Goal: Information Seeking & Learning: Compare options

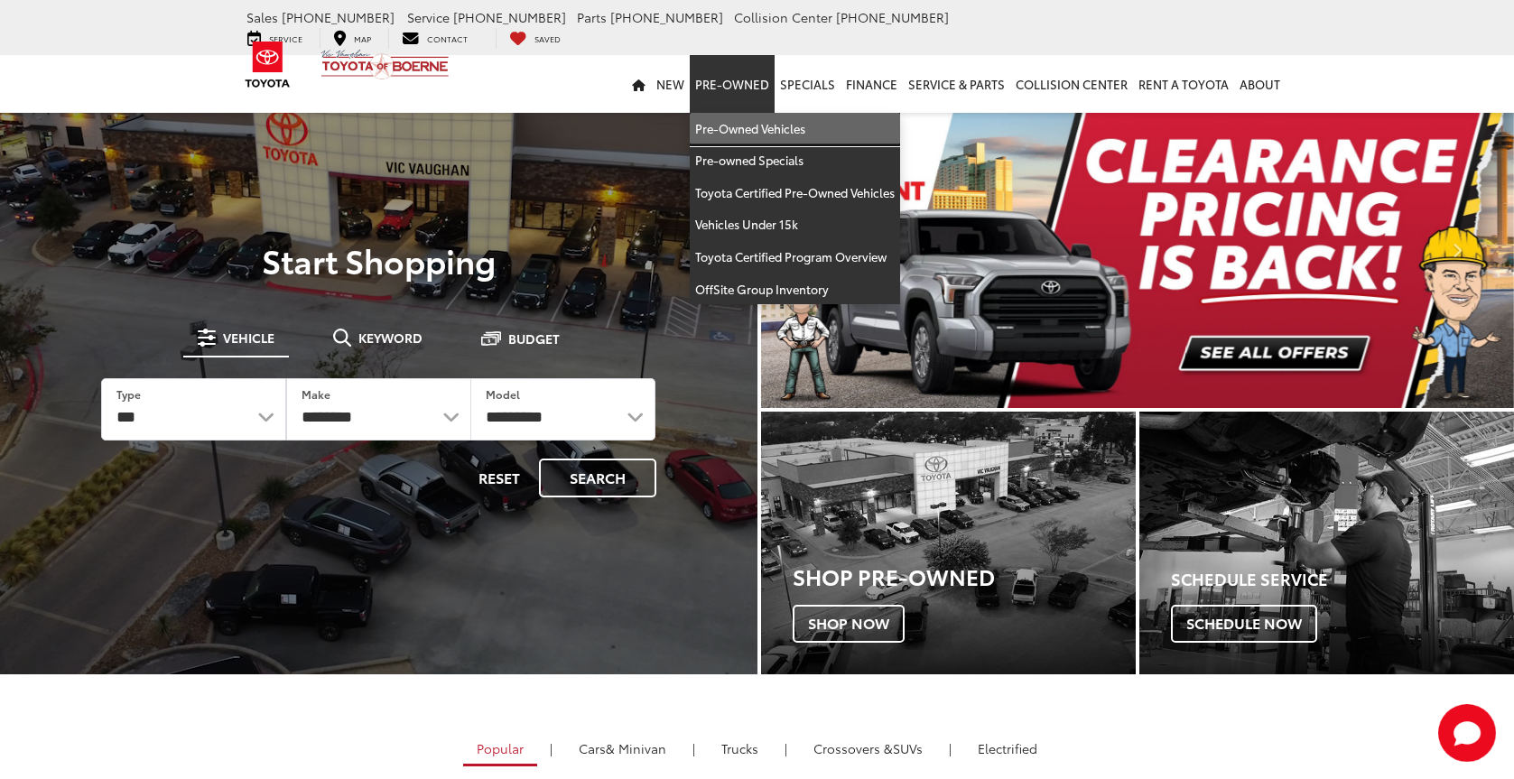
click at [776, 120] on link "Pre-Owned Vehicles" at bounding box center [795, 129] width 210 height 33
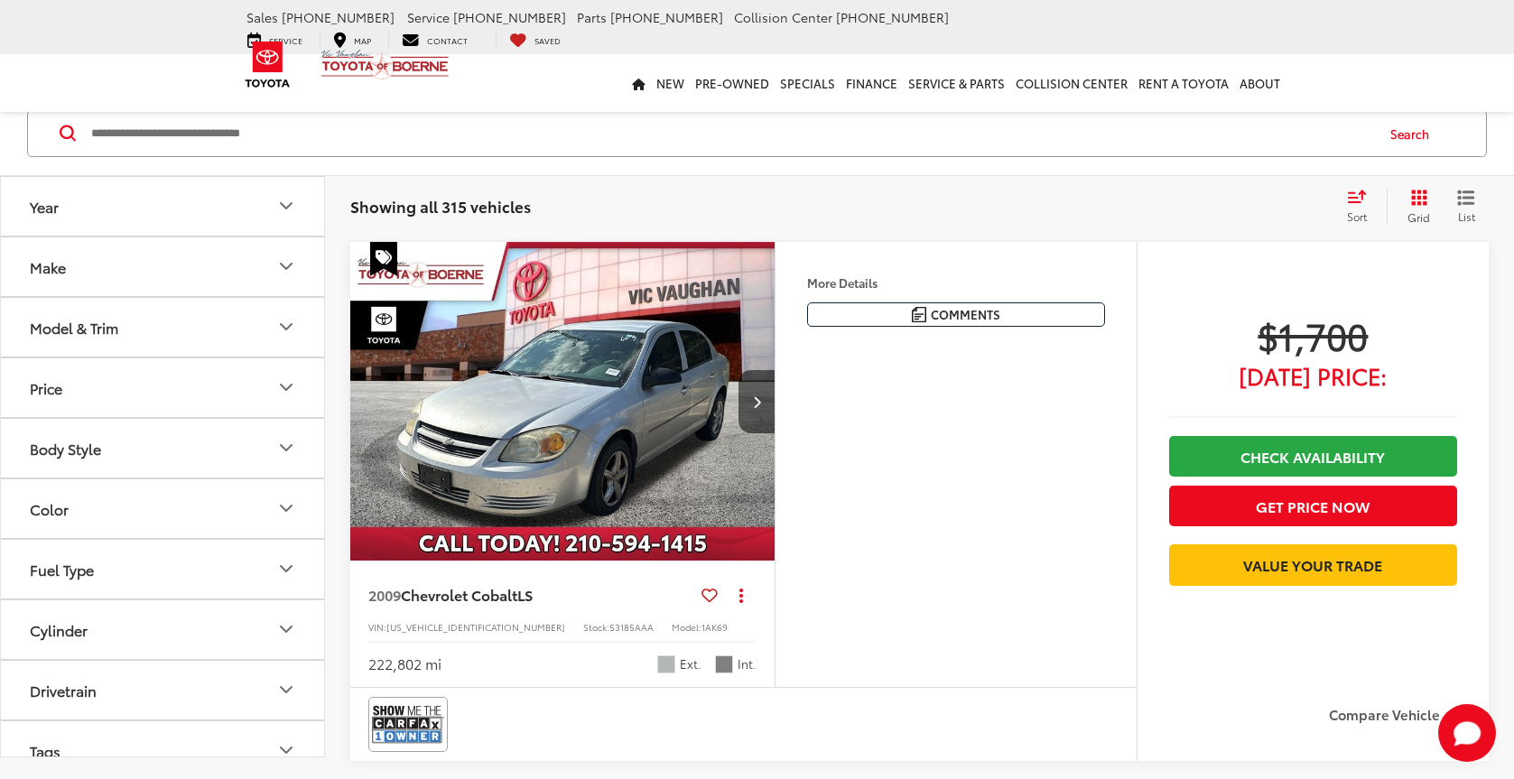
scroll to position [11, 0]
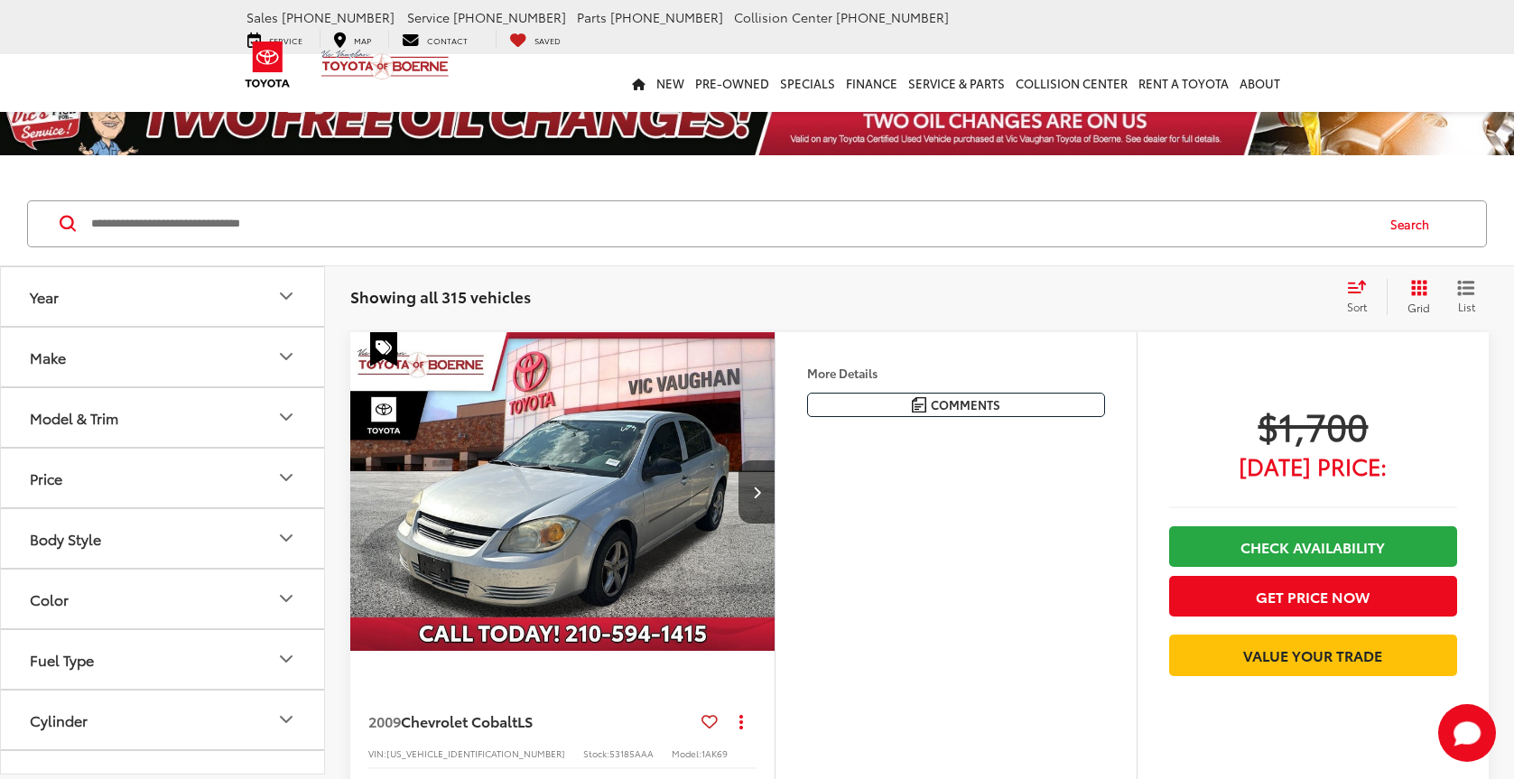
drag, startPoint x: 1400, startPoint y: 459, endPoint x: 1437, endPoint y: 463, distance: 37.3
click at [1437, 463] on div "$1,700 [DATE] Price:" at bounding box center [1313, 439] width 288 height 72
click at [1270, 384] on div "Track Price $1,700 [DATE] Price: Check Availability Get Price Now Value Your Tr…" at bounding box center [1313, 575] width 352 height 487
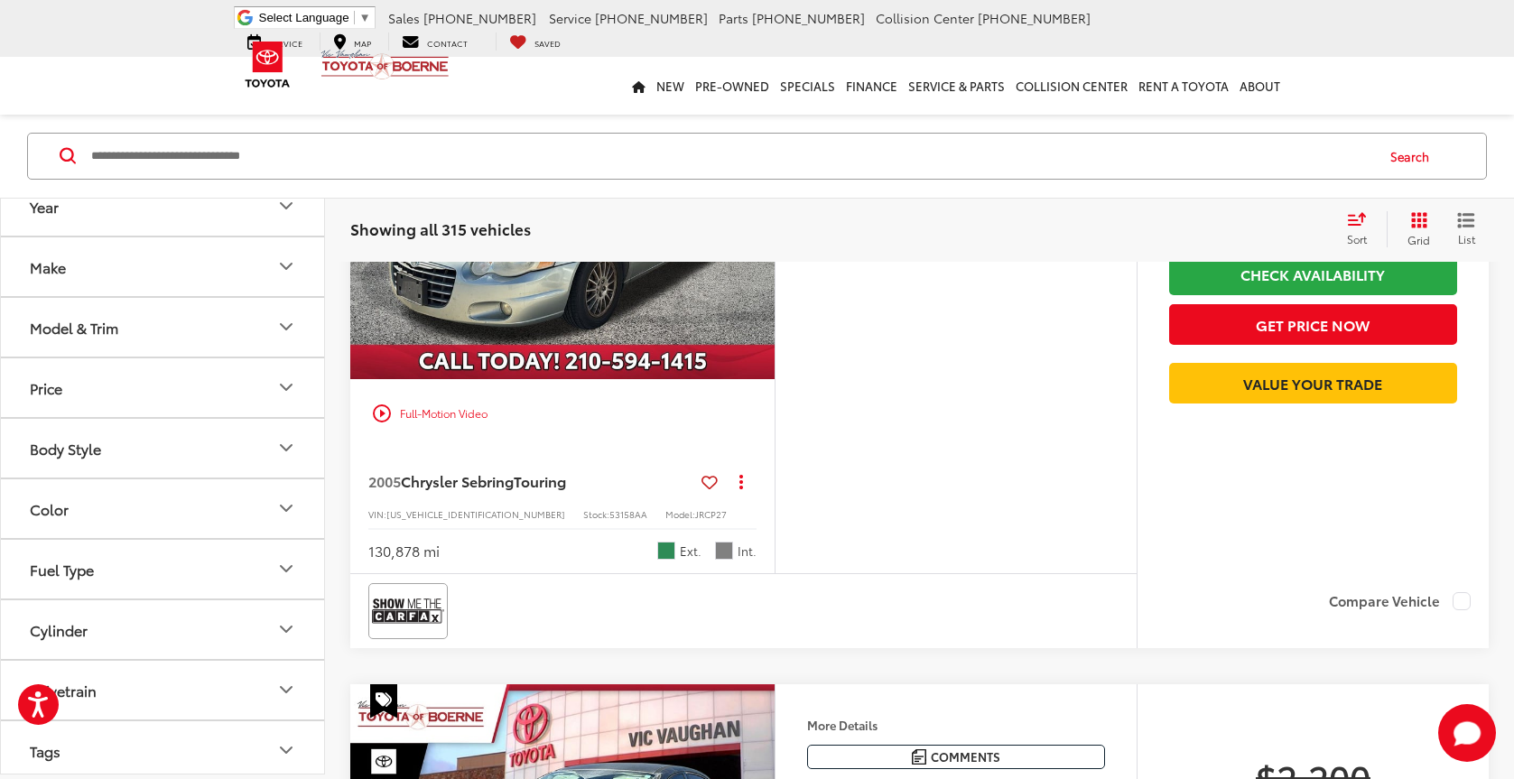
scroll to position [546, 0]
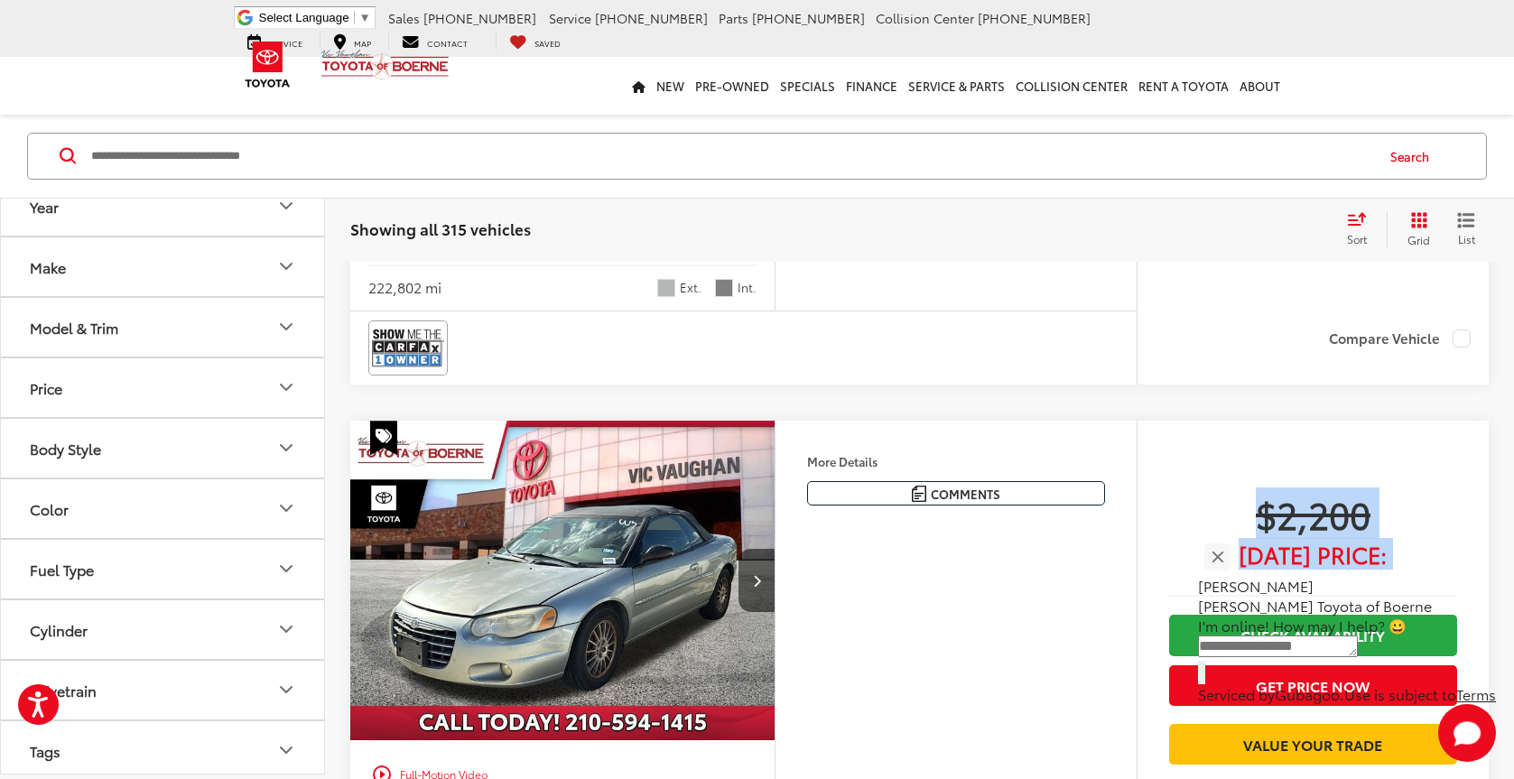
click at [1366, 464] on div "Track Price $2,200 [DATE] Price: Check Availability Get Price Now Value Your Tr…" at bounding box center [1313, 680] width 352 height 519
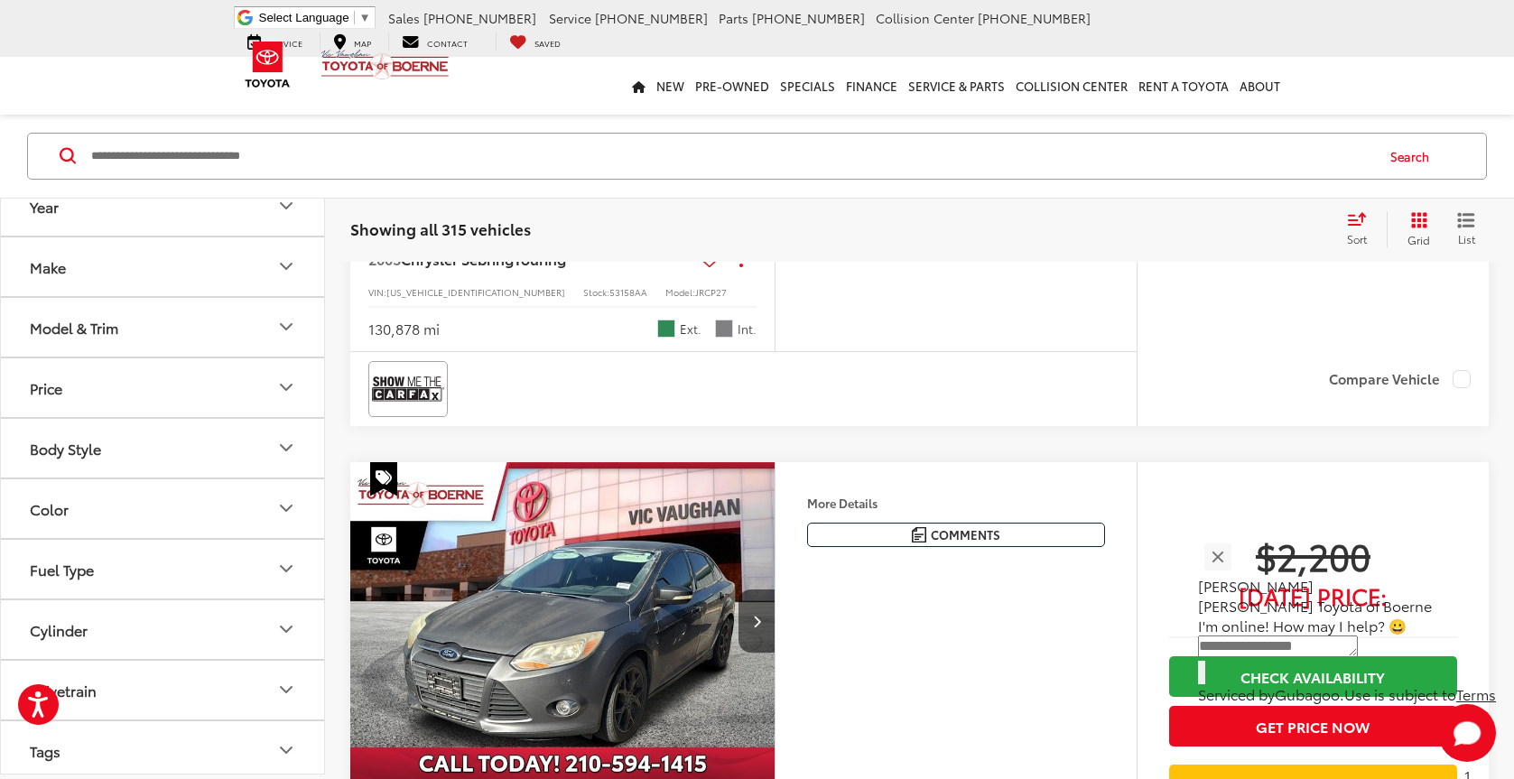
scroll to position [1269, 0]
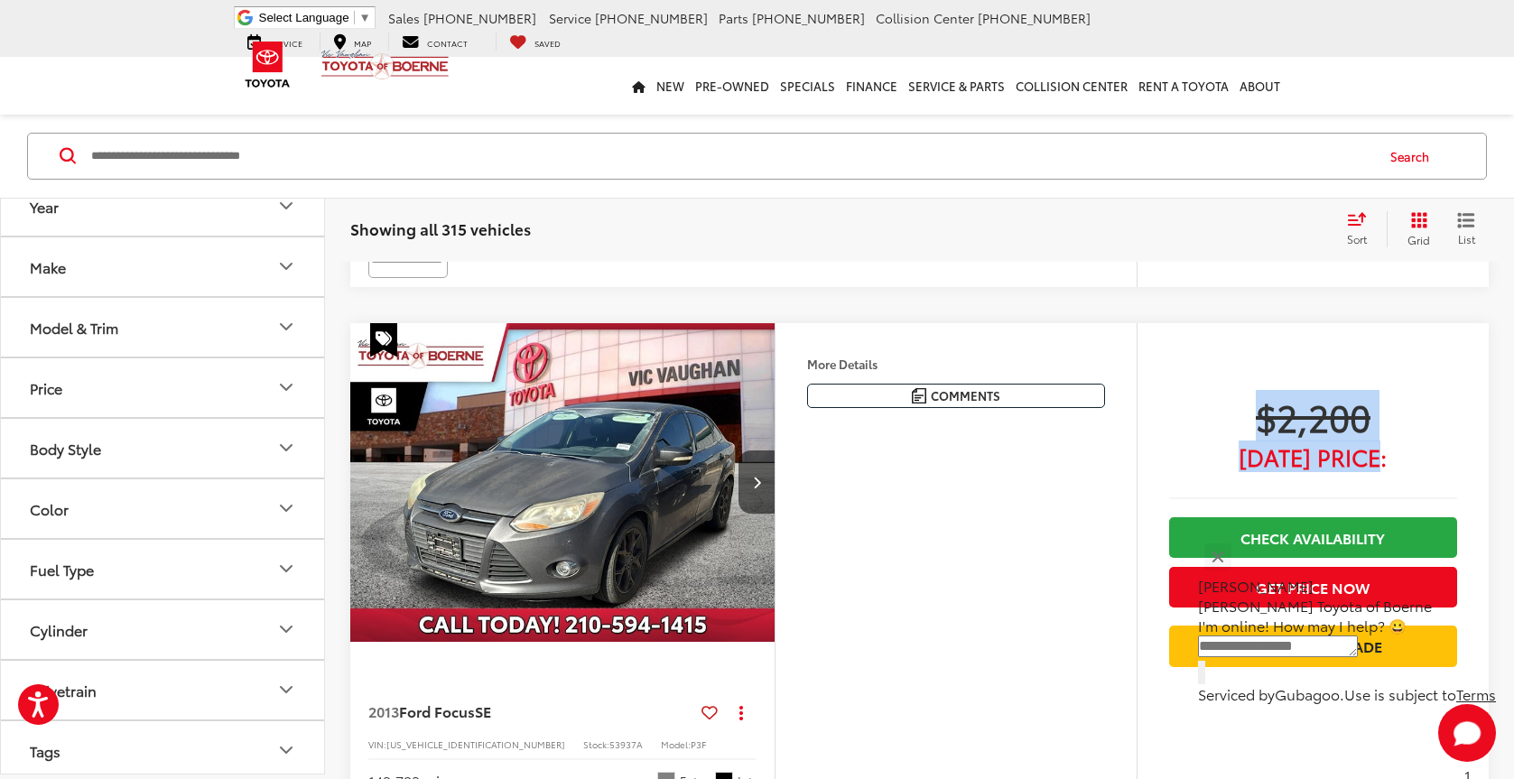
click at [1378, 440] on div "$2,200 [DATE] Price:" at bounding box center [1313, 430] width 288 height 72
click at [1418, 425] on span "$2,200" at bounding box center [1313, 416] width 288 height 45
click at [1417, 436] on span "$2,200" at bounding box center [1313, 416] width 288 height 45
drag, startPoint x: 1246, startPoint y: 408, endPoint x: 1417, endPoint y: 461, distance: 178.8
click at [1417, 461] on div "$2,200 [DATE] Price:" at bounding box center [1313, 430] width 288 height 72
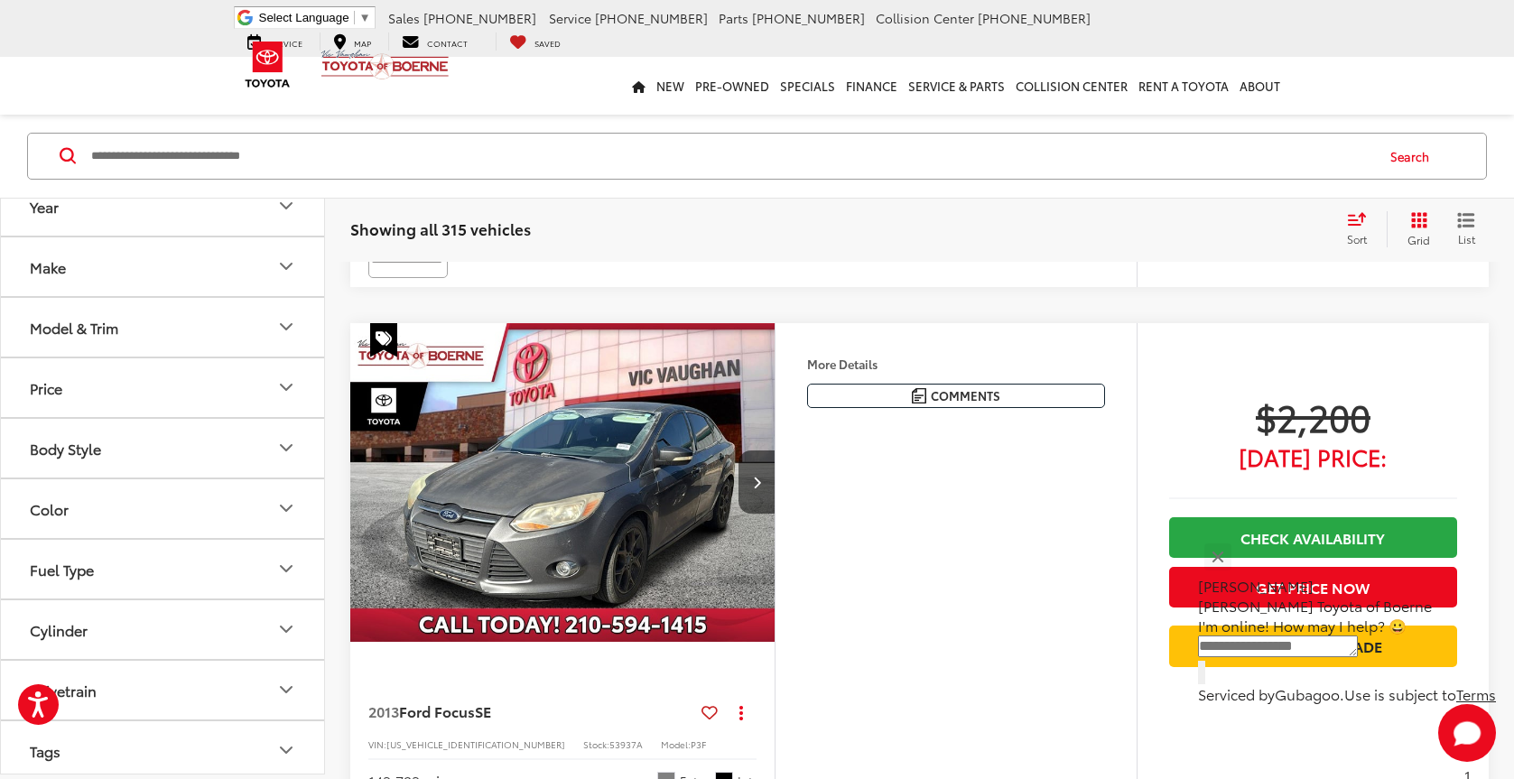
click at [1418, 461] on span "[DATE] Price:" at bounding box center [1313, 457] width 288 height 18
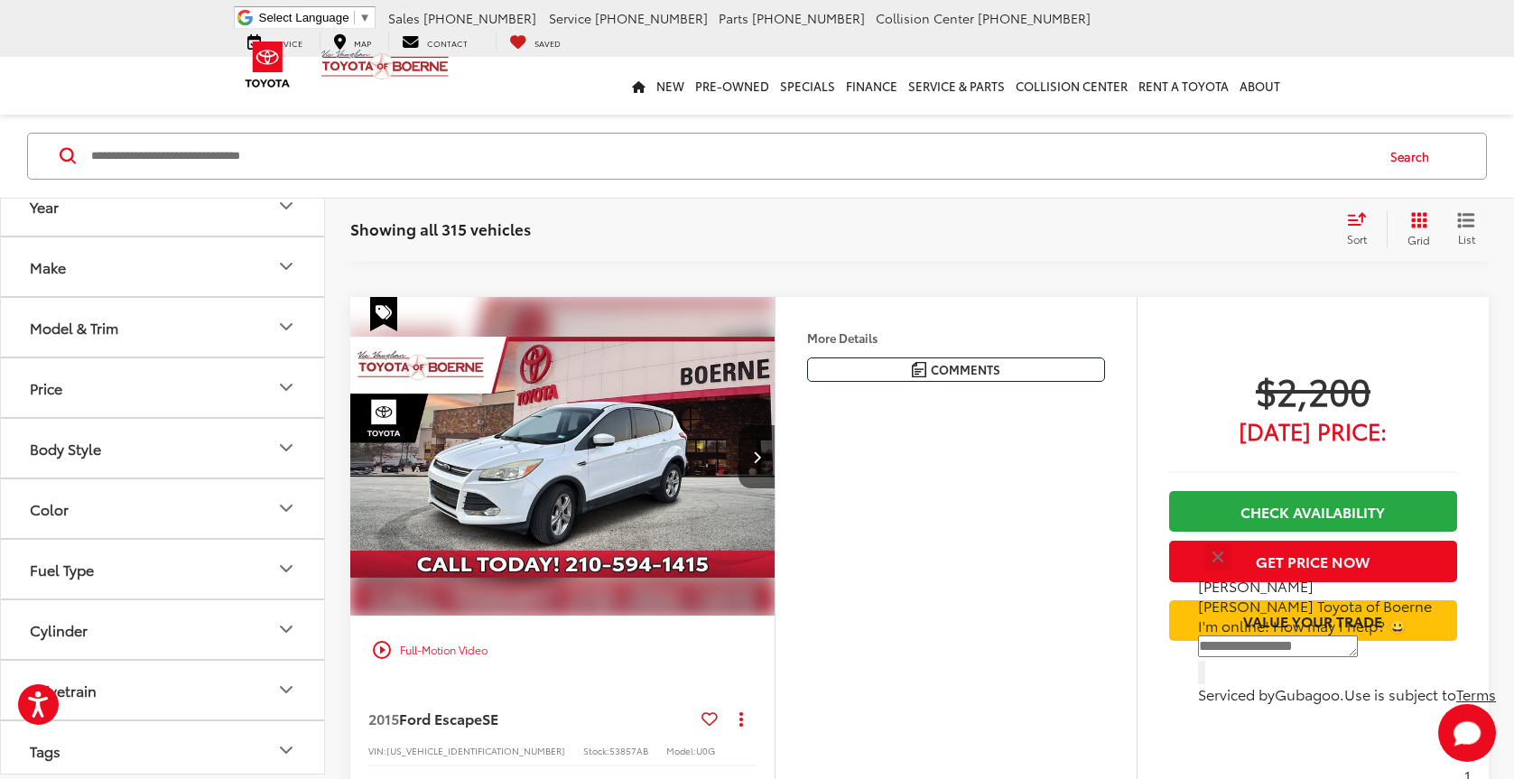
scroll to position [1720, 0]
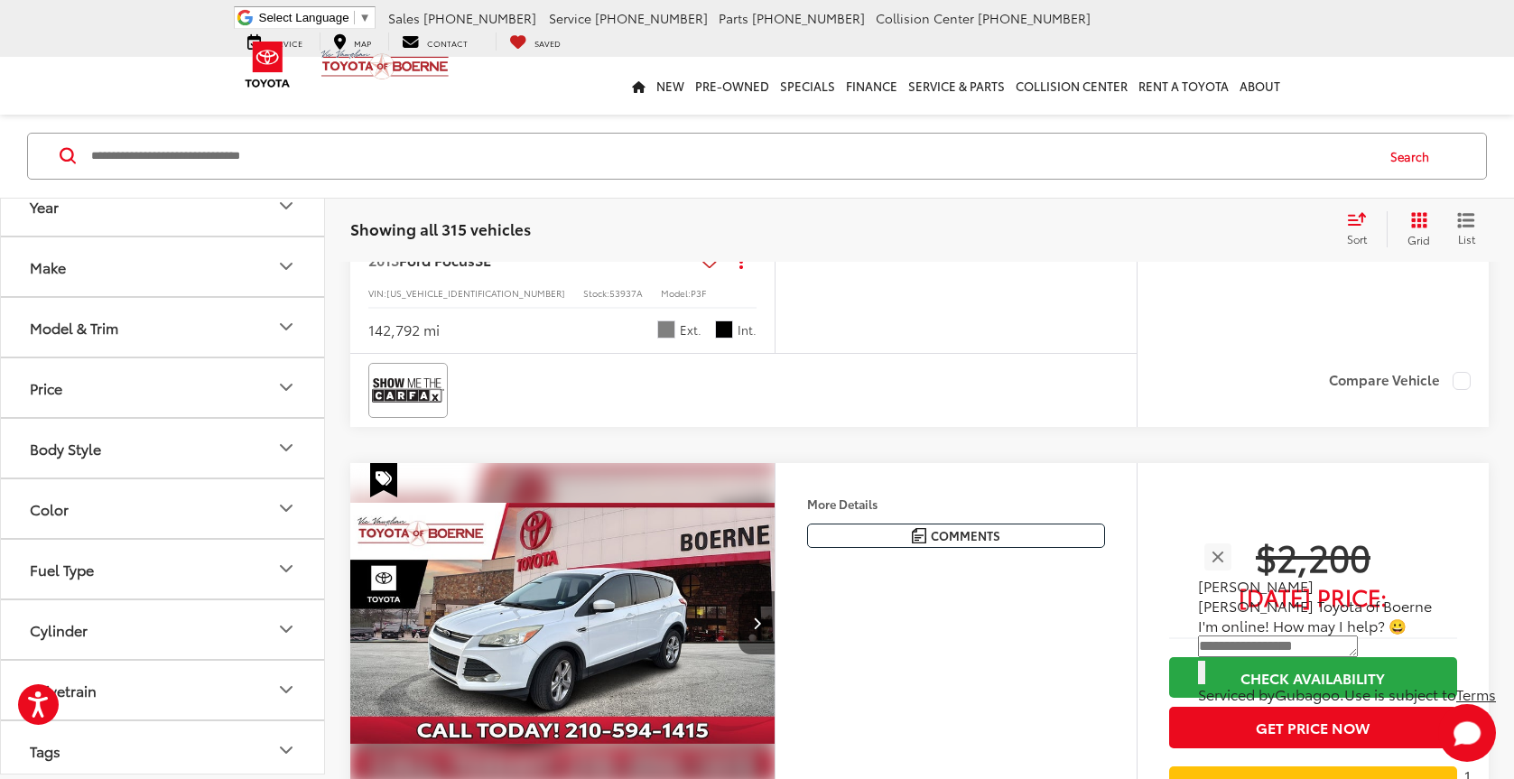
drag, startPoint x: 1253, startPoint y: 550, endPoint x: 1365, endPoint y: 481, distance: 131.3
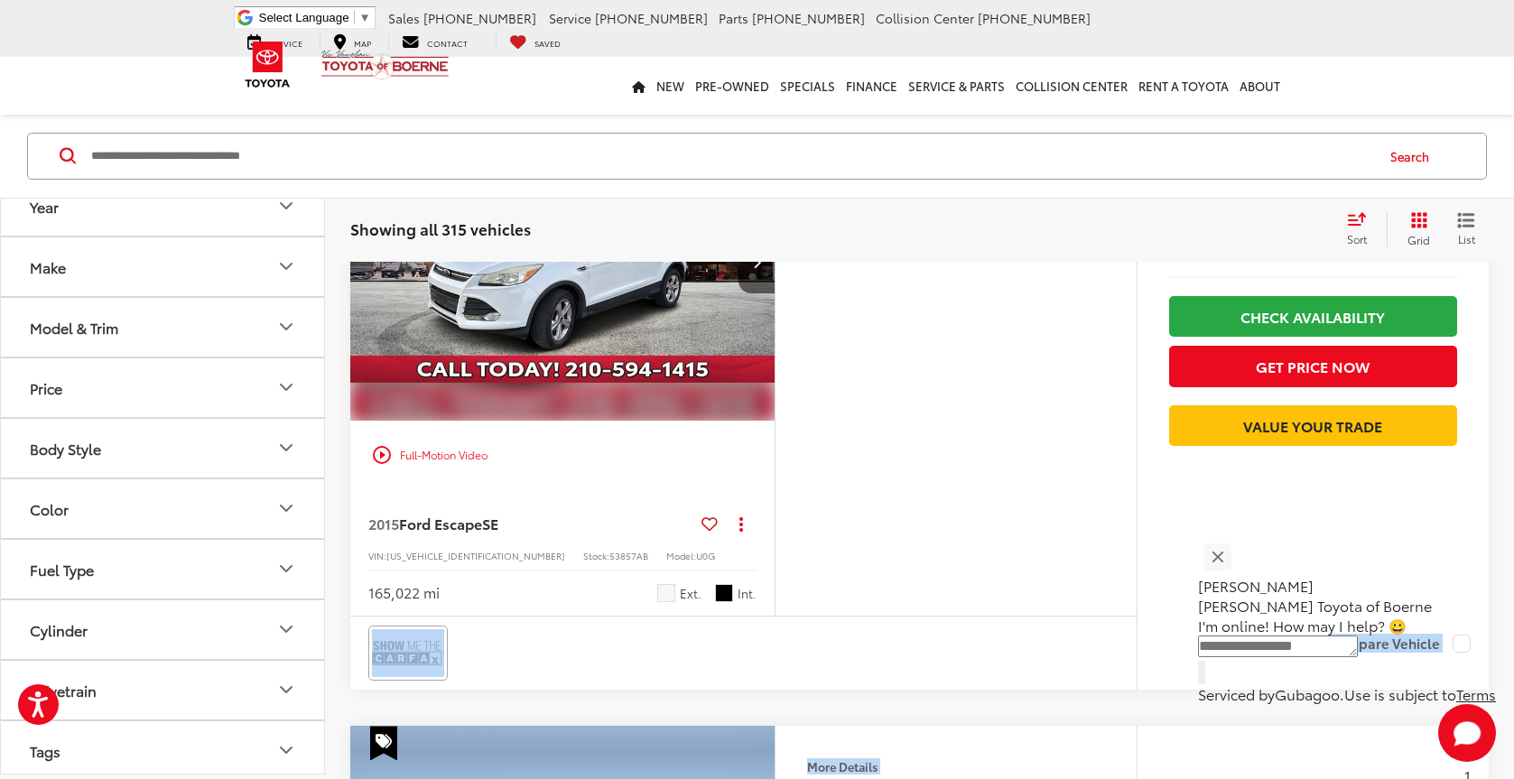
scroll to position [1901, 0]
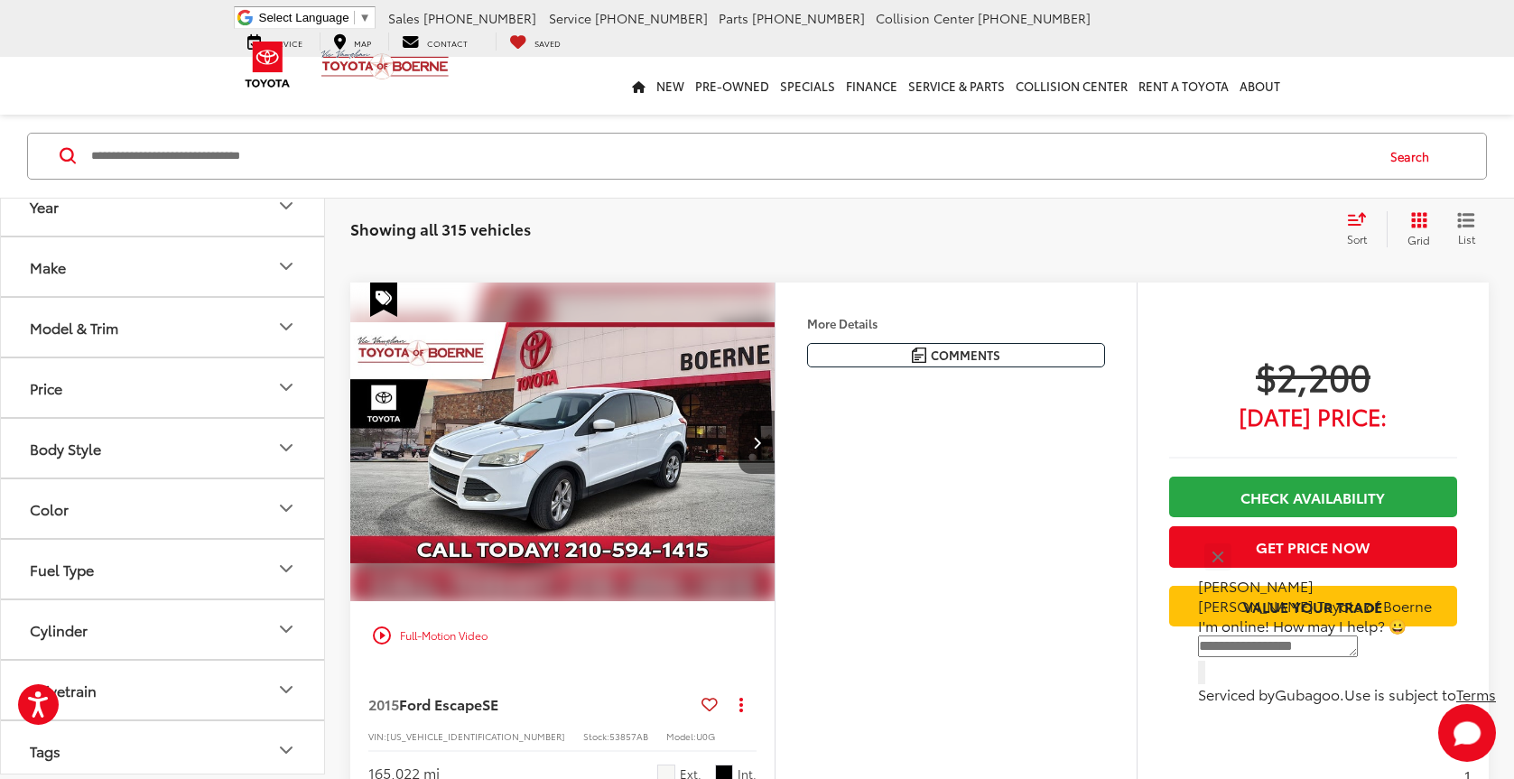
drag, startPoint x: 1159, startPoint y: 331, endPoint x: 1188, endPoint y: 340, distance: 30.3
click at [1162, 331] on div "Track Price $2,200 [DATE] Price: Check Availability Get Price Now Value Your Tr…" at bounding box center [1313, 542] width 352 height 519
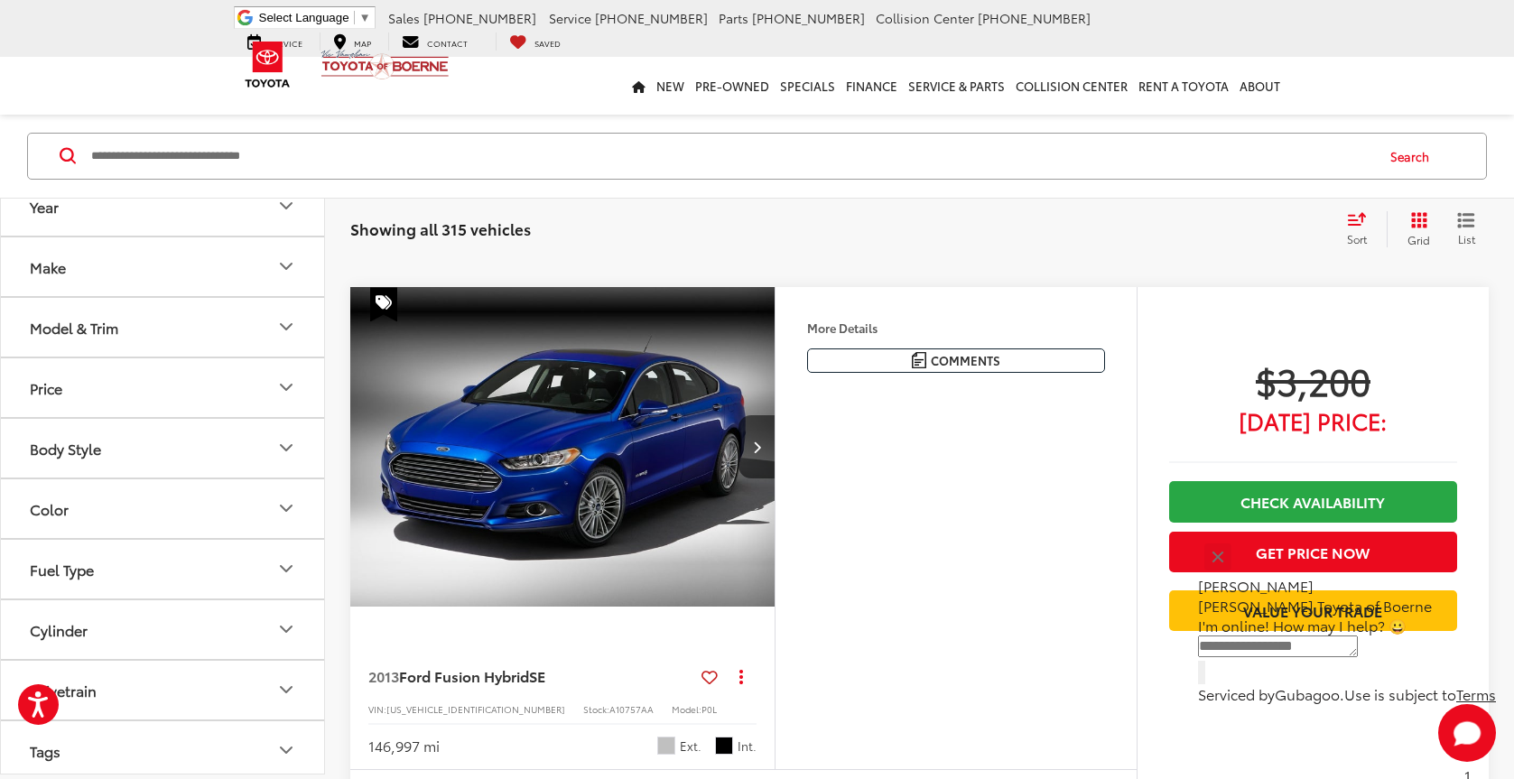
scroll to position [2623, 0]
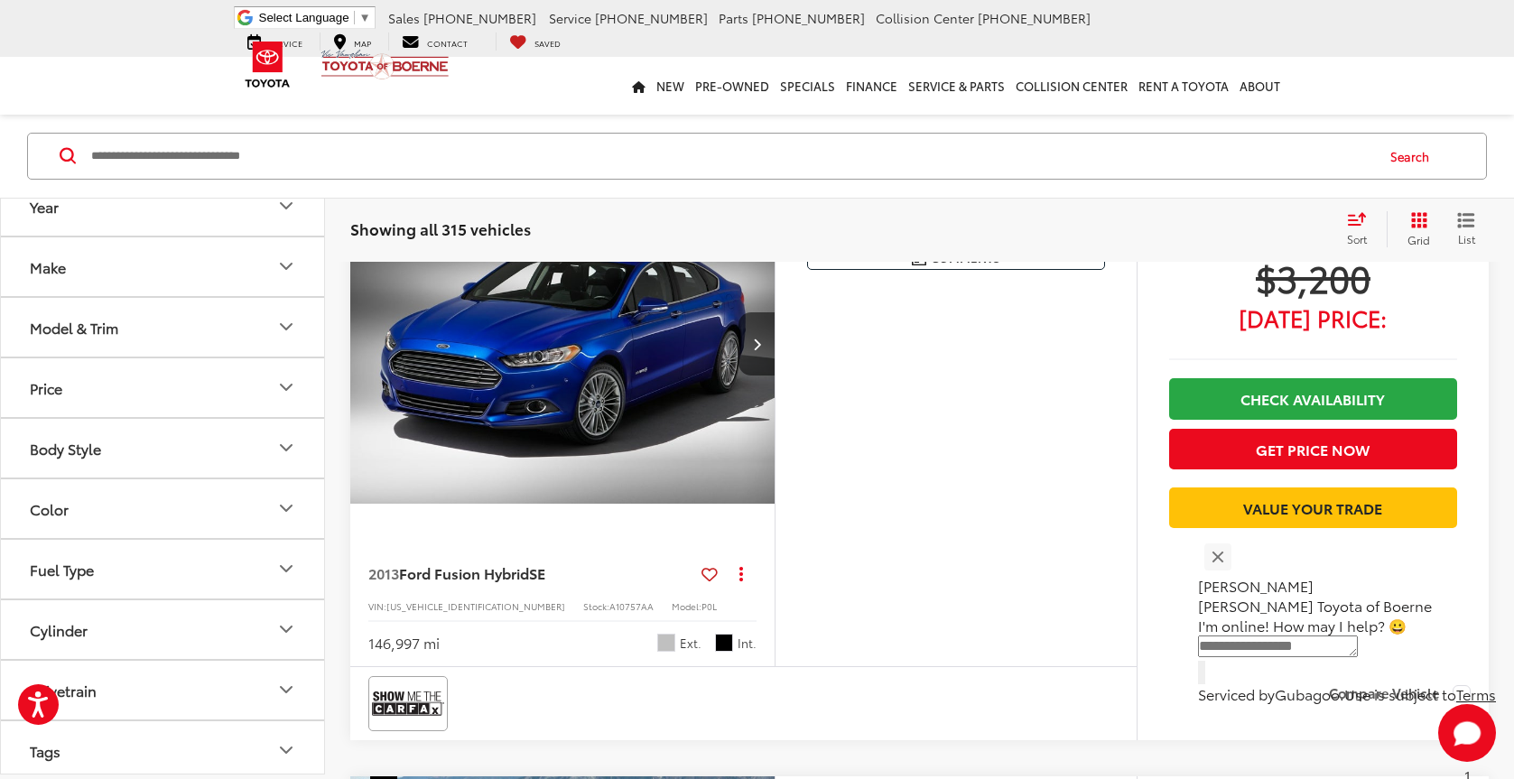
drag, startPoint x: 1197, startPoint y: 292, endPoint x: 1474, endPoint y: 321, distance: 277.9
click at [1474, 321] on div "Track Price $3,200 [DATE] Price: Check Availability Get Price Now Value Your Tr…" at bounding box center [1313, 427] width 352 height 487
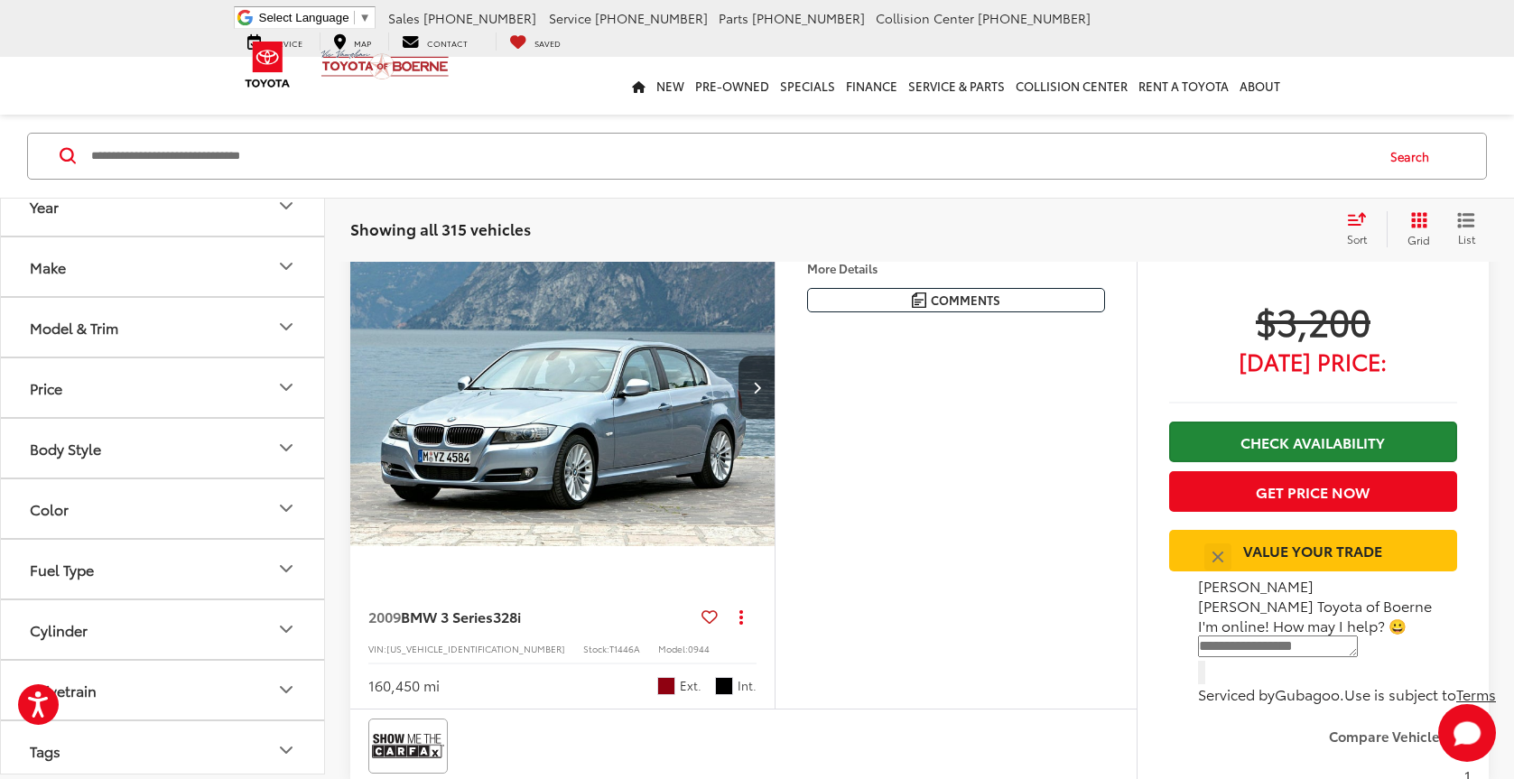
scroll to position [3074, 0]
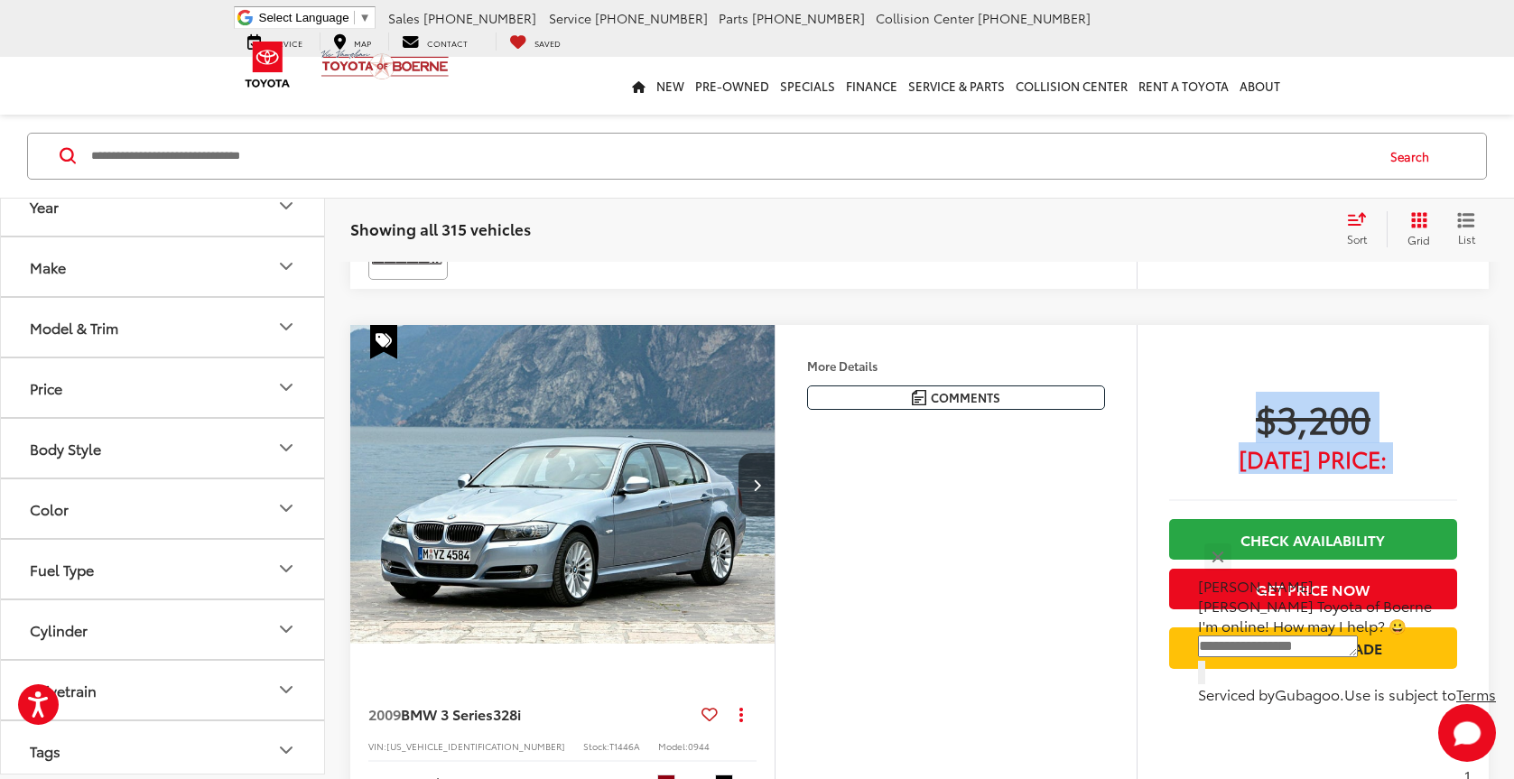
drag, startPoint x: 1256, startPoint y: 418, endPoint x: 1444, endPoint y: 472, distance: 195.5
click at [1444, 472] on div "$3,200 [DATE] Price: Check Availability Get Price Now Value Your Trade" at bounding box center [1313, 532] width 288 height 274
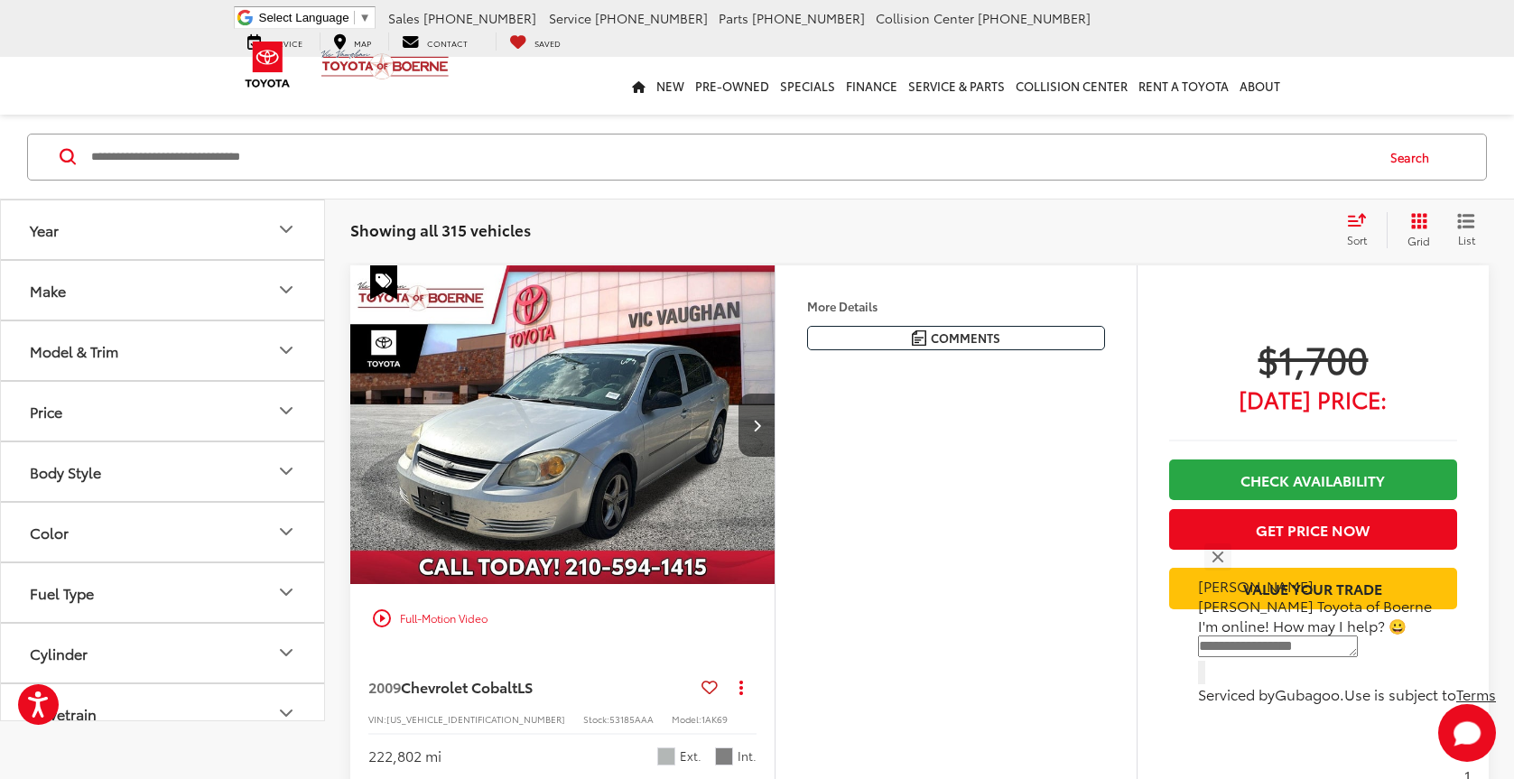
scroll to position [0, 0]
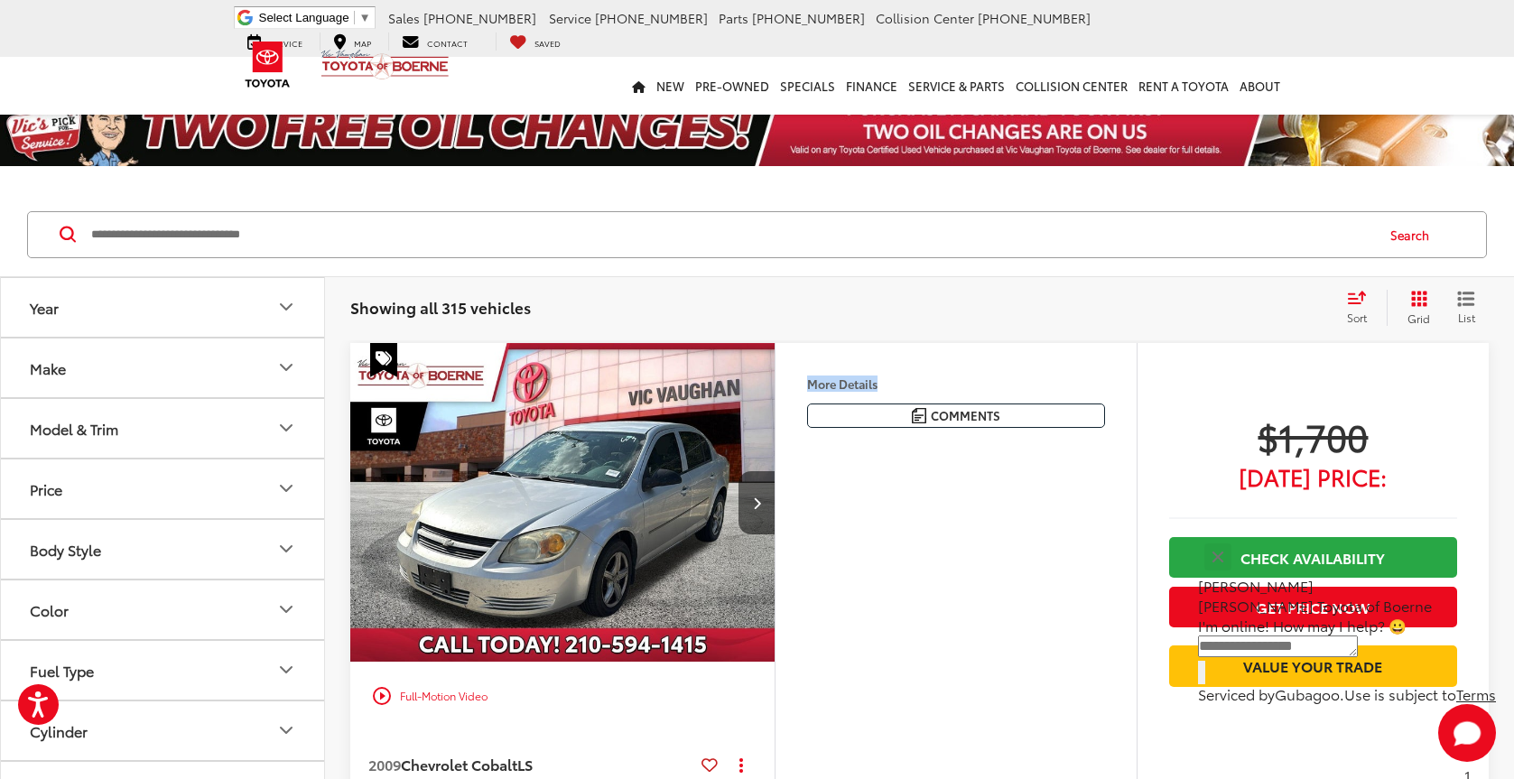
drag, startPoint x: 807, startPoint y: 385, endPoint x: 907, endPoint y: 385, distance: 99.3
click at [907, 385] on div "More Details Comments Dealer Comments CARFAX One-Owner. Clean CARFAX. 2009 Chev…" at bounding box center [956, 400] width 361 height 114
click at [907, 383] on h4 "More Details" at bounding box center [956, 383] width 298 height 13
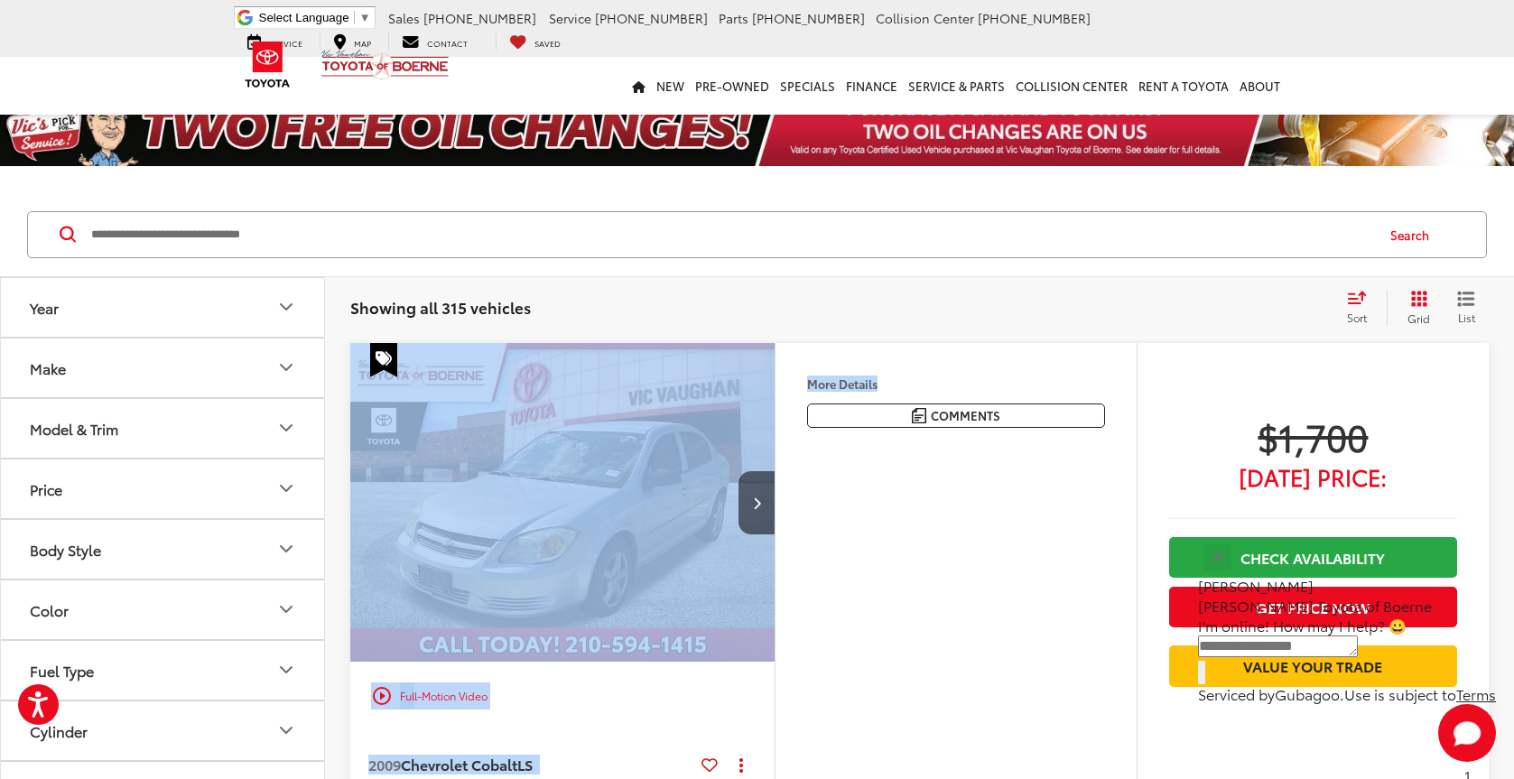
drag, startPoint x: 900, startPoint y: 387, endPoint x: 773, endPoint y: 392, distance: 127.4
click at [773, 392] on div "play_circle_outline Full-Motion Video 2009 Chevrolet Cobalt LS Copy Link Share …" at bounding box center [919, 637] width 1139 height 588
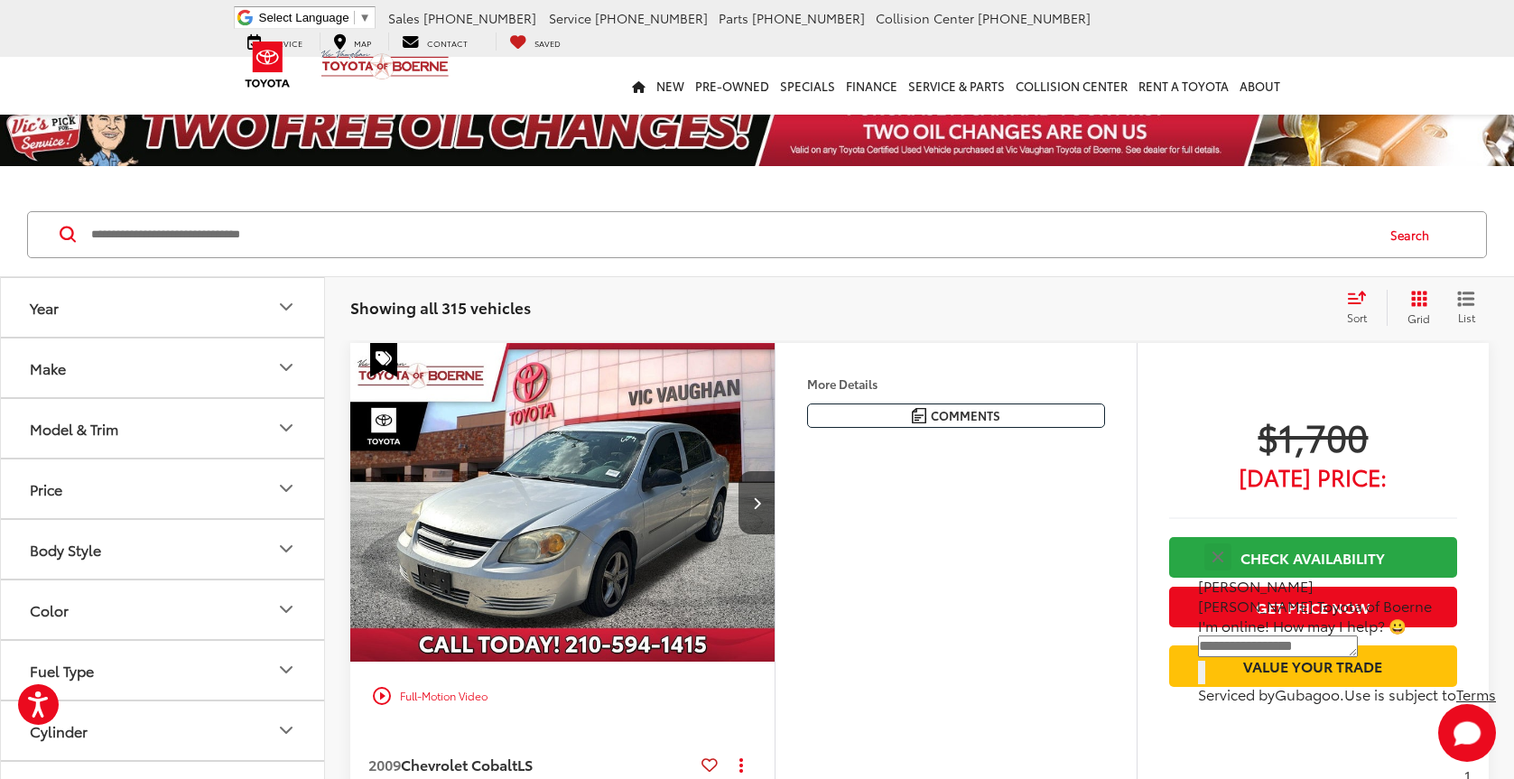
click at [787, 505] on div "More Details Comments Dealer Comments CARFAX One-Owner. Clean CARFAX. 2009 Chev…" at bounding box center [956, 600] width 362 height 514
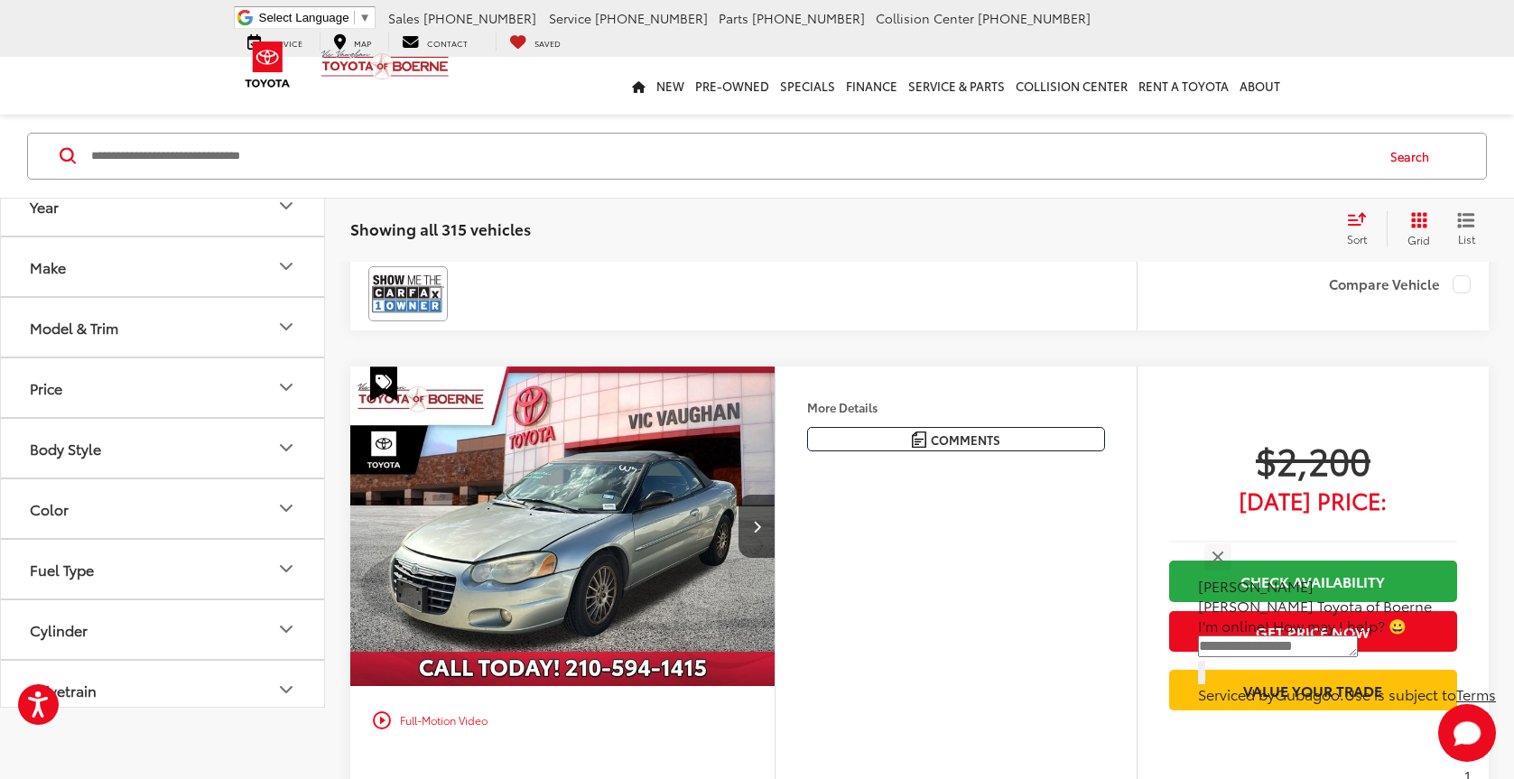
scroll to position [682, 0]
